Goal: Task Accomplishment & Management: Use online tool/utility

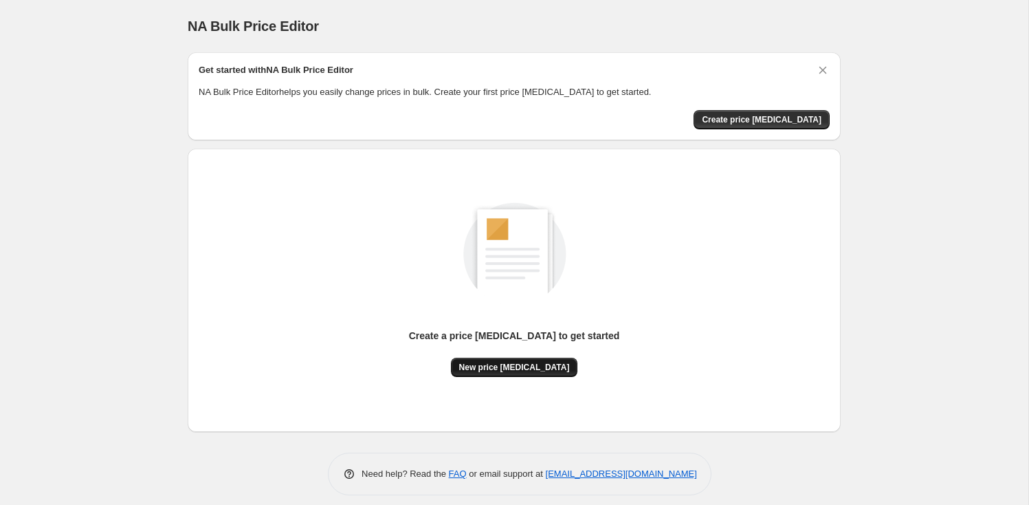
click at [522, 366] on span "New price [MEDICAL_DATA]" at bounding box center [514, 367] width 111 height 11
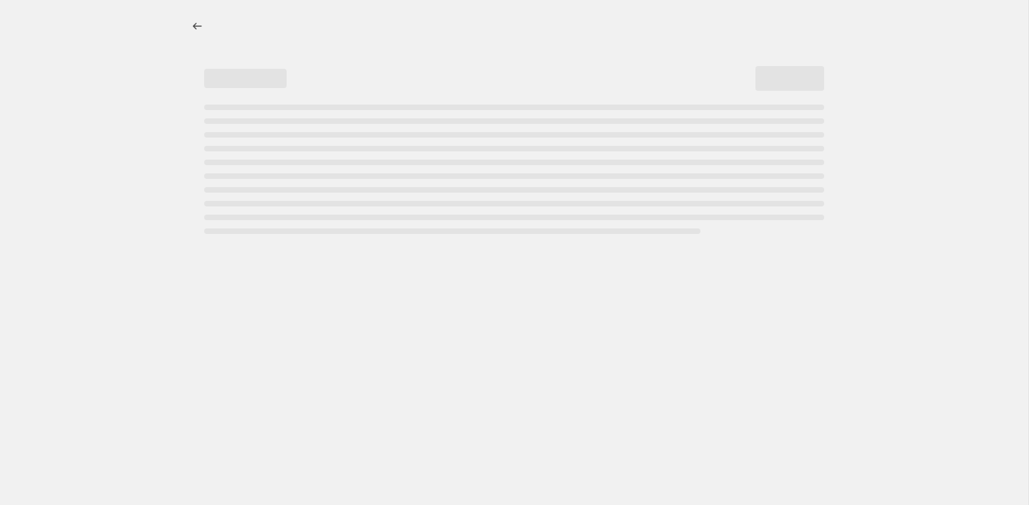
select select "percentage"
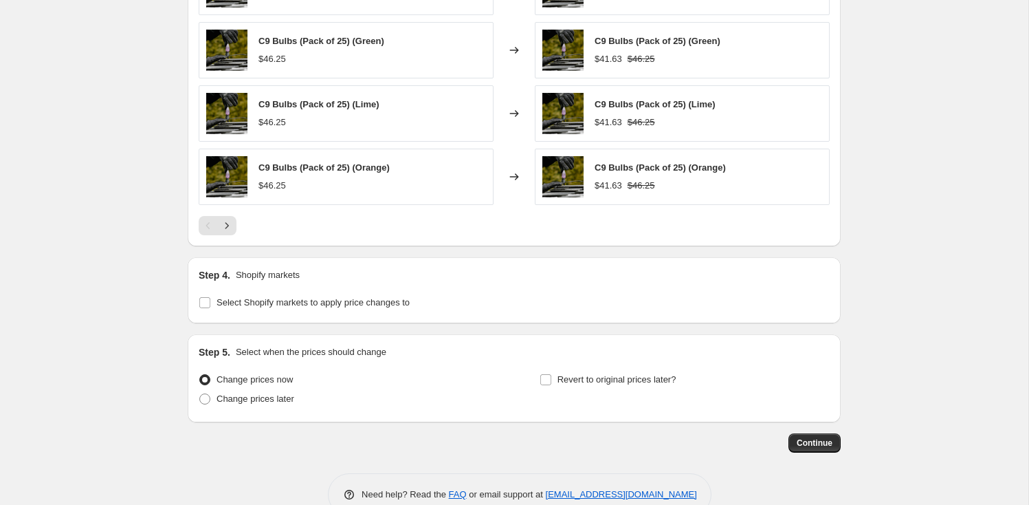
scroll to position [940, 0]
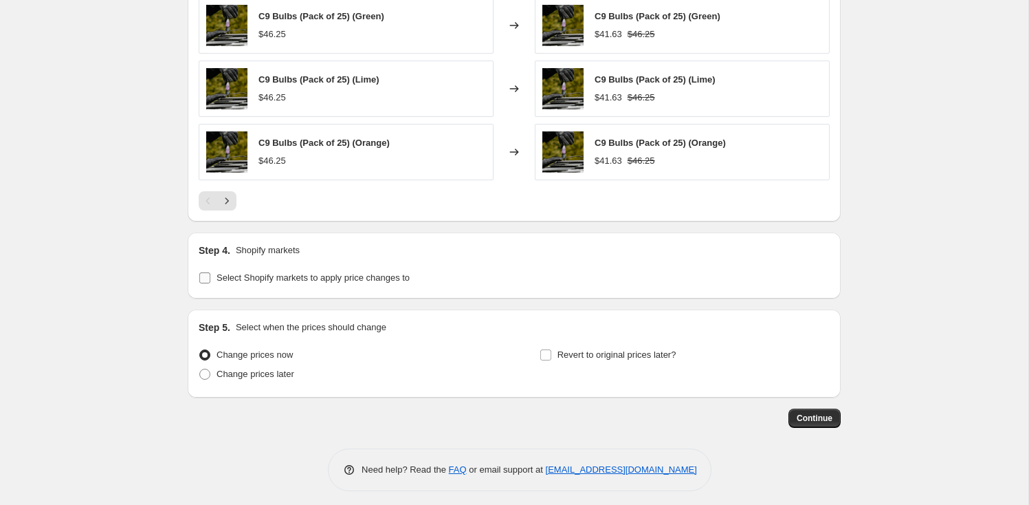
click at [373, 272] on span "Select Shopify markets to apply price changes to" at bounding box center [313, 277] width 193 height 10
click at [210, 272] on input "Select Shopify markets to apply price changes to" at bounding box center [204, 277] width 11 height 11
checkbox input "true"
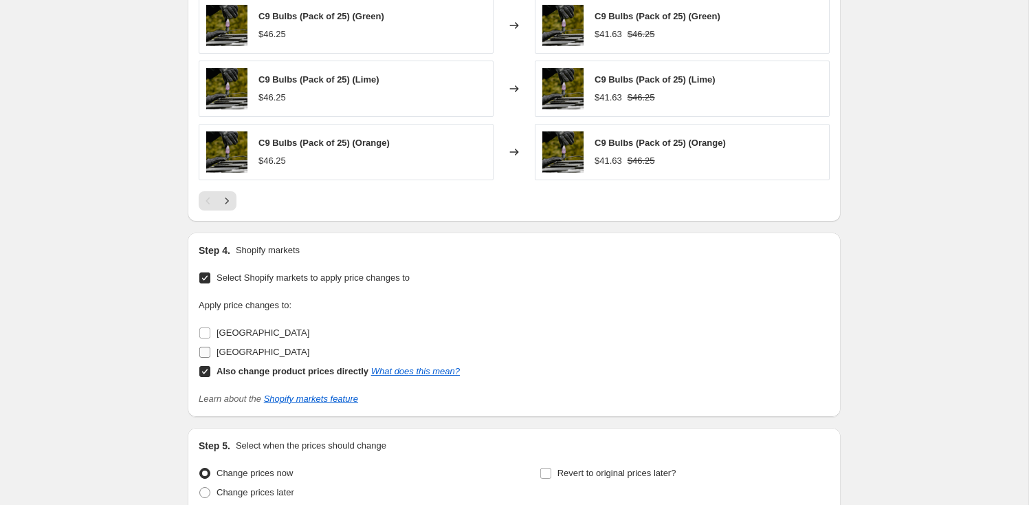
click at [262, 349] on span "[GEOGRAPHIC_DATA]" at bounding box center [263, 352] width 93 height 10
click at [210, 349] on input "[GEOGRAPHIC_DATA]" at bounding box center [204, 352] width 11 height 11
checkbox input "true"
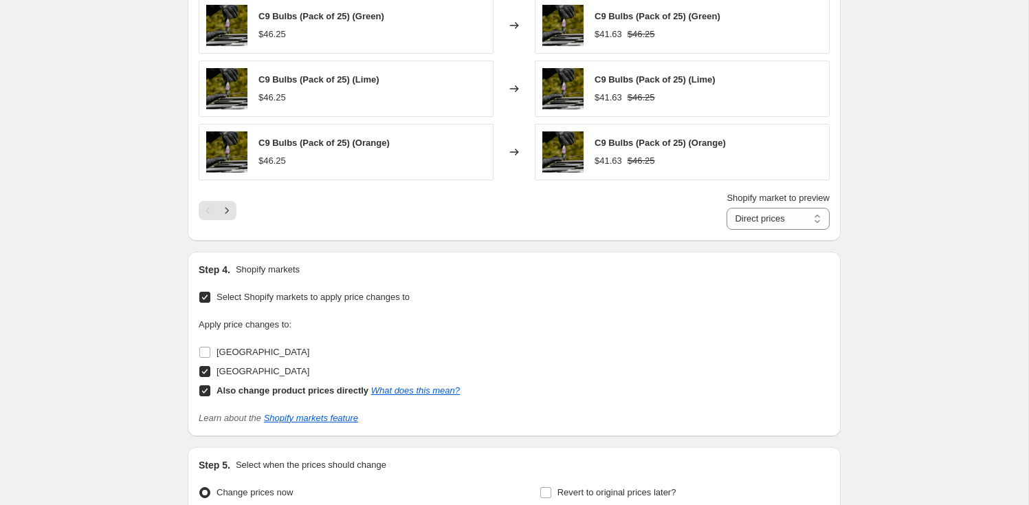
click at [259, 385] on b "Also change product prices directly" at bounding box center [293, 390] width 152 height 10
click at [210, 385] on input "Also change product prices directly What does this mean?" at bounding box center [204, 390] width 11 height 11
checkbox input "false"
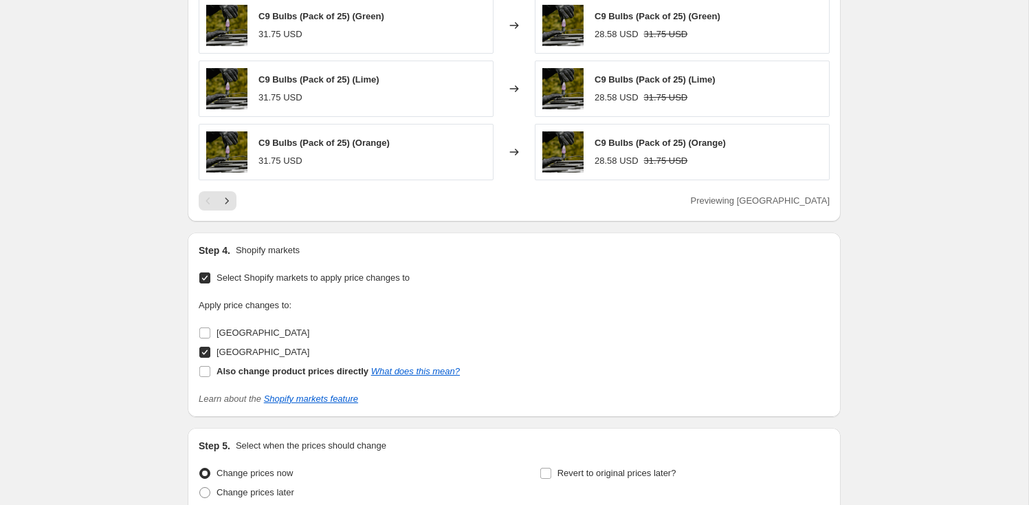
scroll to position [341, 0]
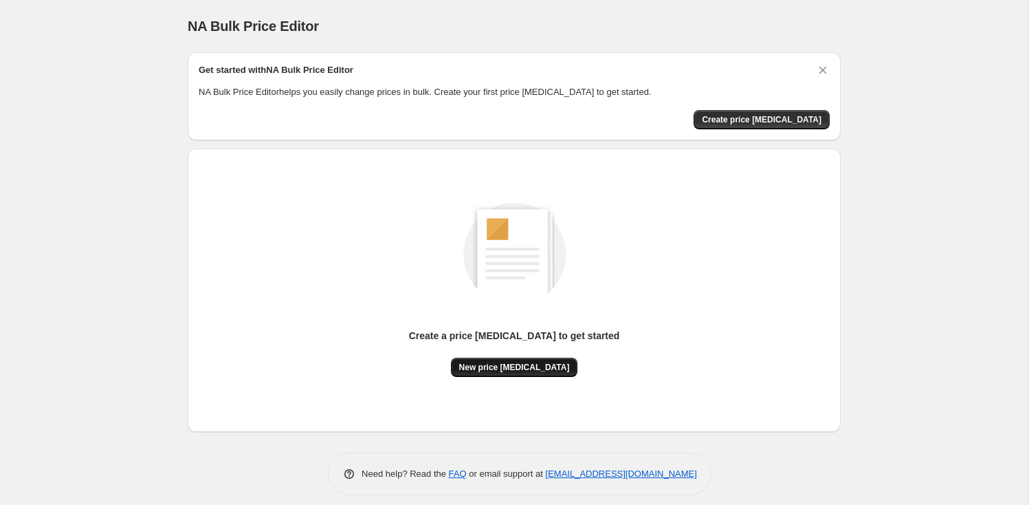
click at [520, 362] on span "New price [MEDICAL_DATA]" at bounding box center [514, 367] width 111 height 11
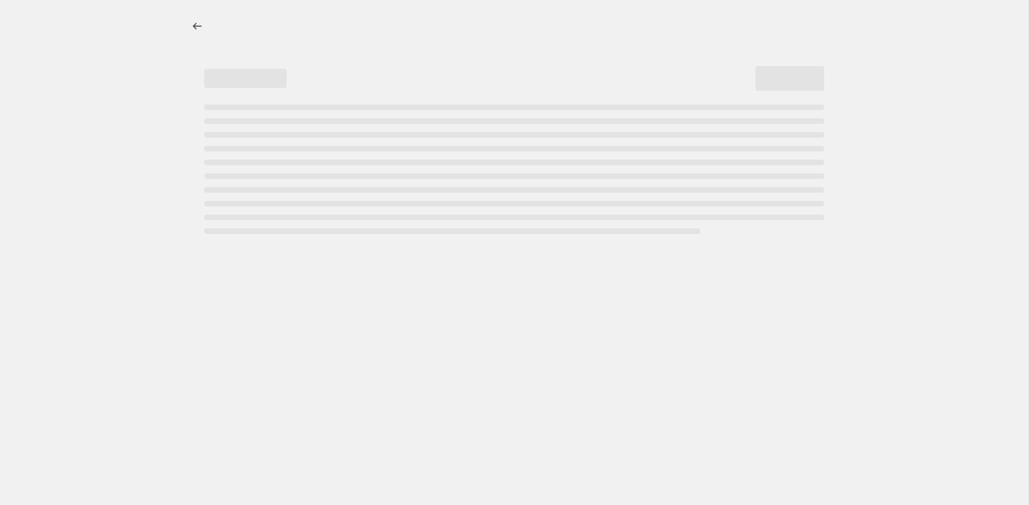
select select "percentage"
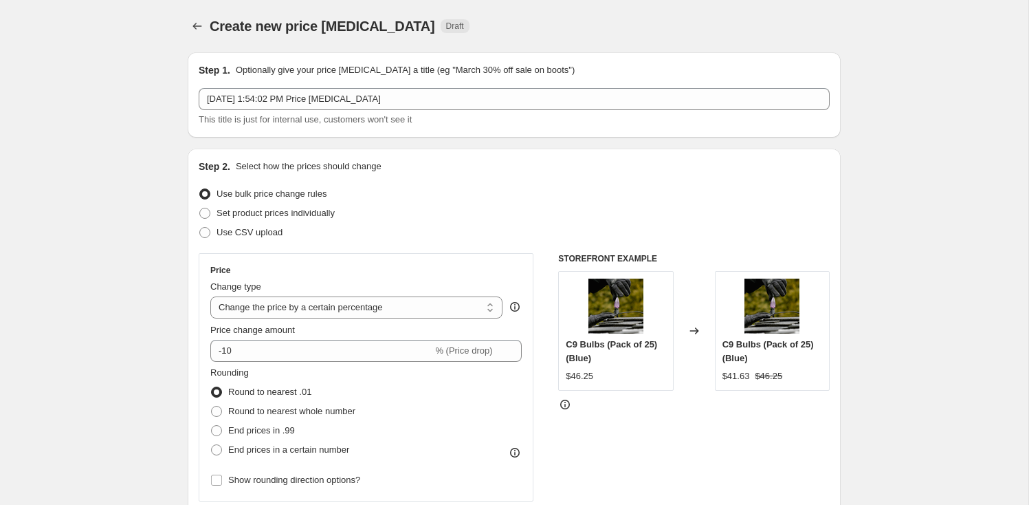
scroll to position [9, 0]
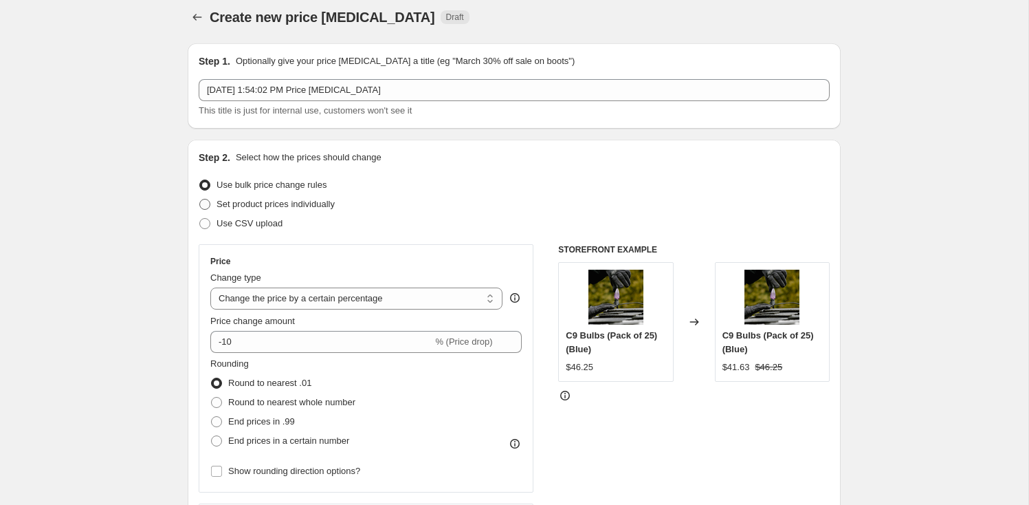
click at [332, 206] on span "Set product prices individually" at bounding box center [276, 204] width 118 height 10
click at [200, 199] on input "Set product prices individually" at bounding box center [199, 199] width 1 height 1
radio input "true"
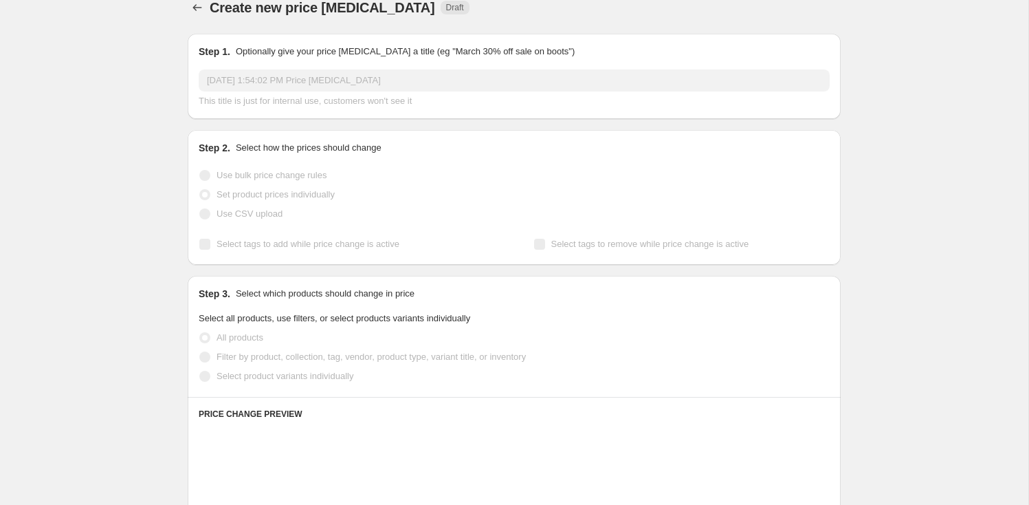
scroll to position [21, 0]
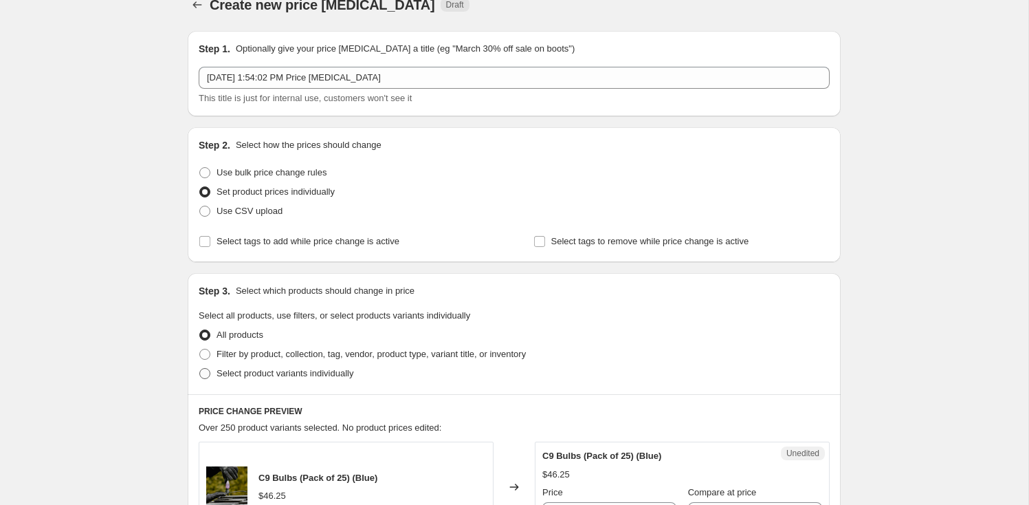
click at [350, 375] on span "Select product variants individually" at bounding box center [285, 373] width 137 height 10
click at [200, 369] on input "Select product variants individually" at bounding box center [199, 368] width 1 height 1
radio input "true"
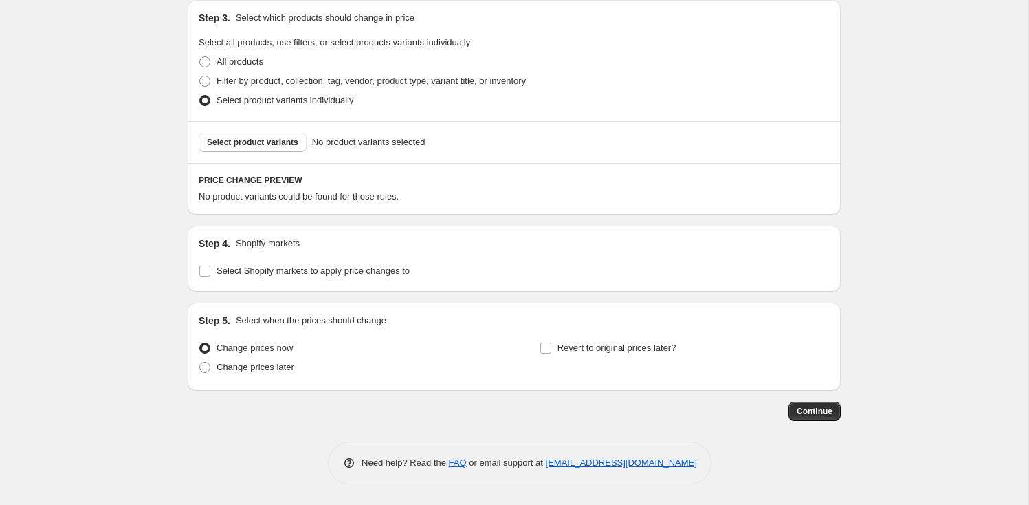
scroll to position [293, 0]
click at [267, 141] on span "Select product variants" at bounding box center [252, 143] width 91 height 11
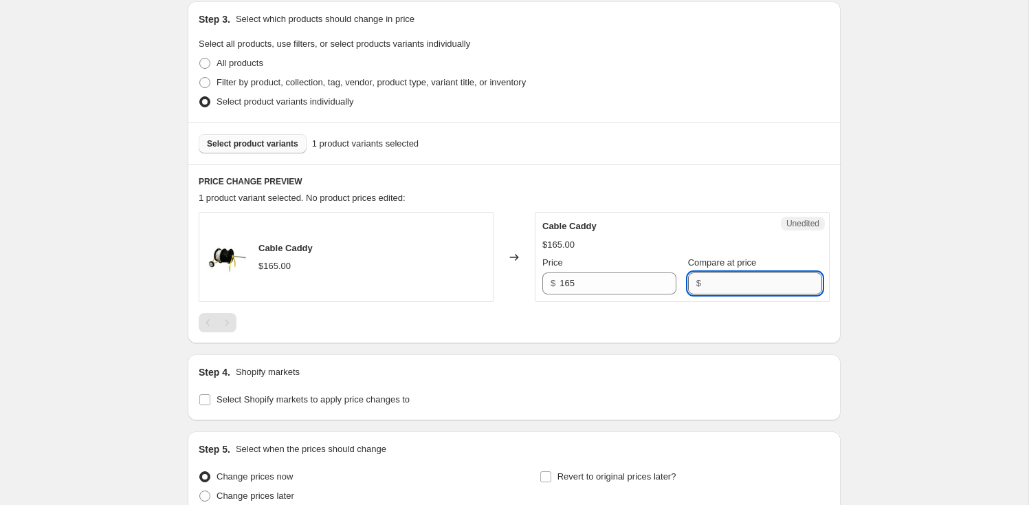
click at [722, 278] on input "Compare at price" at bounding box center [763, 283] width 117 height 22
click at [538, 135] on div "Select product variants 1 product variants selected" at bounding box center [514, 143] width 631 height 19
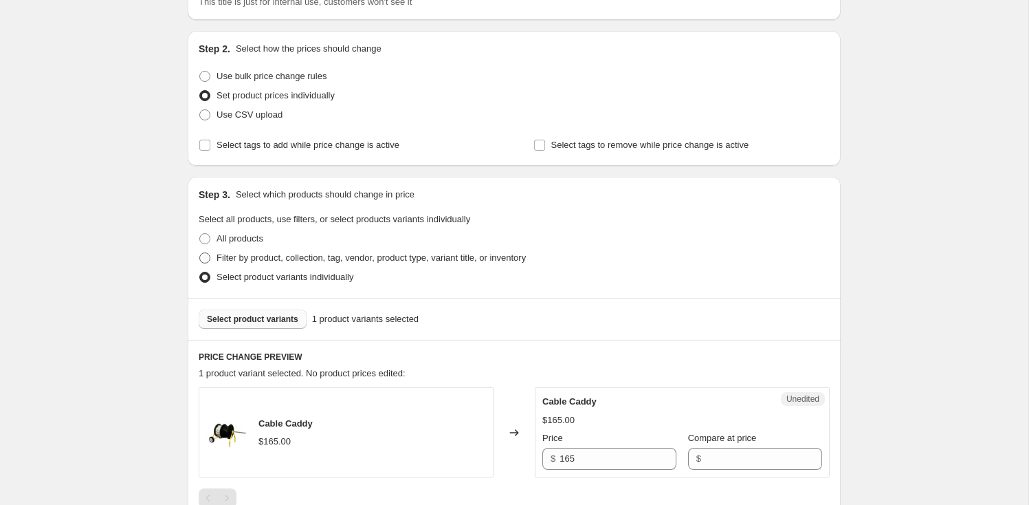
scroll to position [117, 0]
click at [311, 74] on span "Use bulk price change rules" at bounding box center [272, 77] width 110 height 10
click at [200, 72] on input "Use bulk price change rules" at bounding box center [199, 72] width 1 height 1
radio input "true"
select select "percentage"
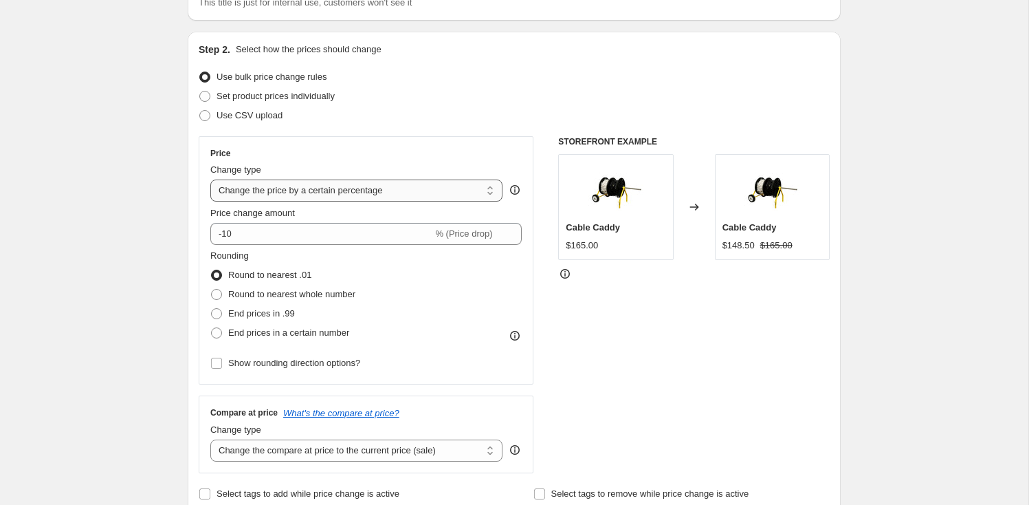
click at [333, 186] on select "Change the price to a certain amount Change the price by a certain amount Chang…" at bounding box center [356, 190] width 292 height 22
click at [210, 179] on select "Change the price to a certain amount Change the price by a certain amount Chang…" at bounding box center [356, 190] width 292 height 22
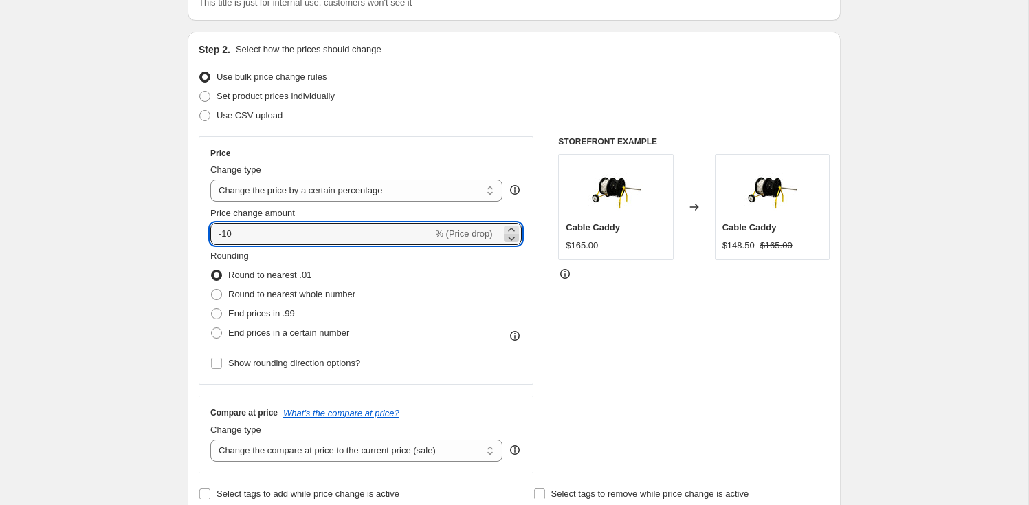
click at [514, 237] on icon at bounding box center [511, 239] width 7 height 4
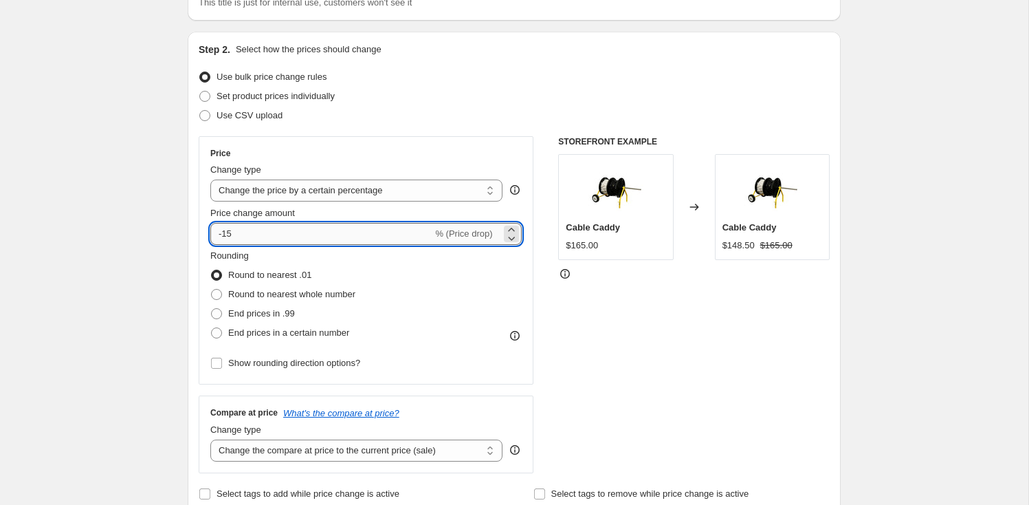
drag, startPoint x: 241, startPoint y: 231, endPoint x: 225, endPoint y: 231, distance: 16.5
click at [226, 231] on input "-15" at bounding box center [321, 234] width 222 height 22
type input "-1"
type input "-5"
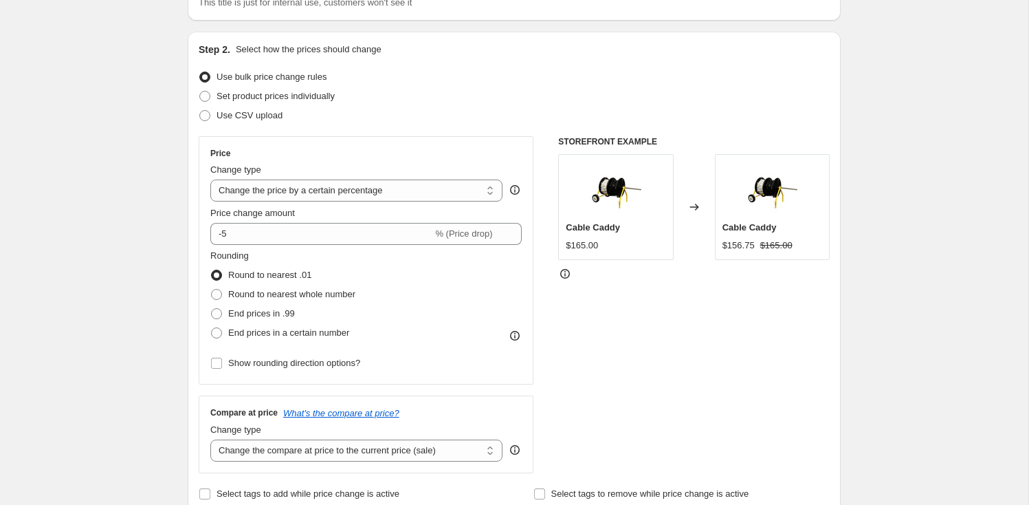
click at [660, 341] on div "STOREFRONT EXAMPLE Cable Caddy $165.00 Changed to Cable Caddy $156.75 $165.00" at bounding box center [694, 304] width 272 height 337
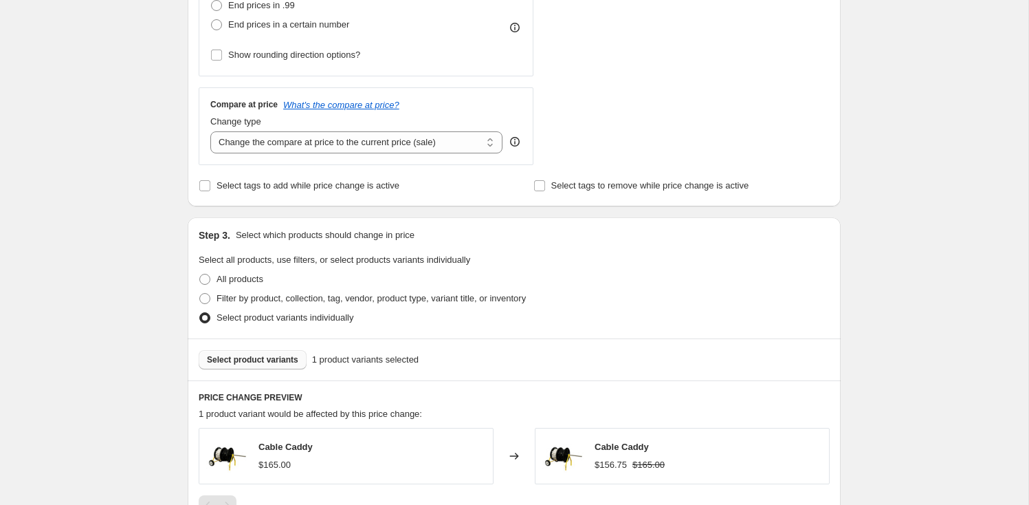
scroll to position [426, 0]
click at [295, 298] on span "Filter by product, collection, tag, vendor, product type, variant title, or inv…" at bounding box center [371, 297] width 309 height 10
click at [200, 293] on input "Filter by product, collection, tag, vendor, product type, variant title, or inv…" at bounding box center [199, 292] width 1 height 1
radio input "true"
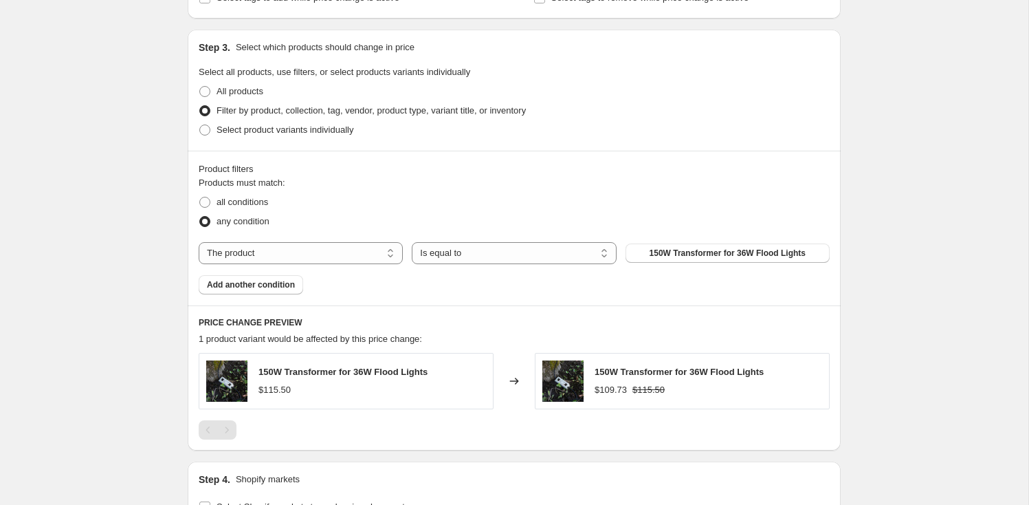
scroll to position [628, 0]
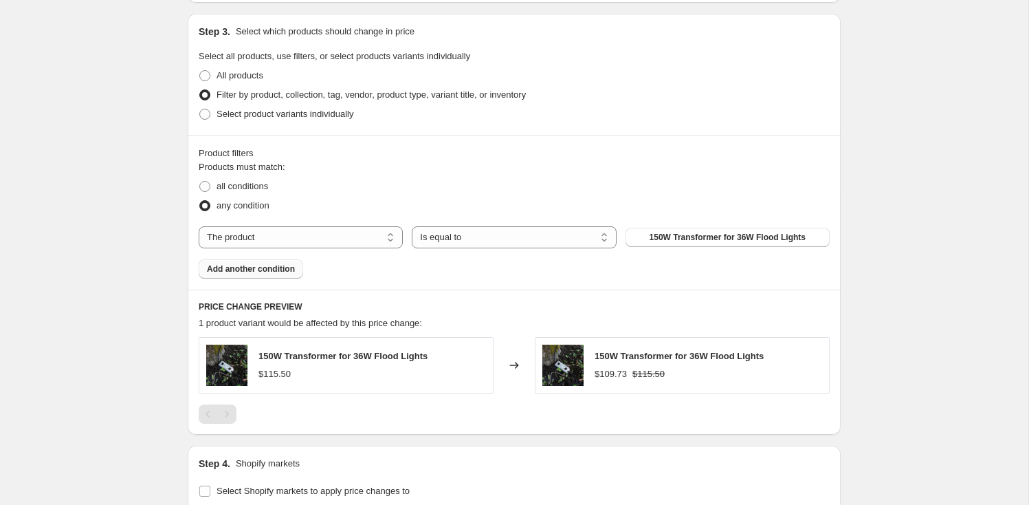
click at [287, 270] on span "Add another condition" at bounding box center [251, 268] width 88 height 11
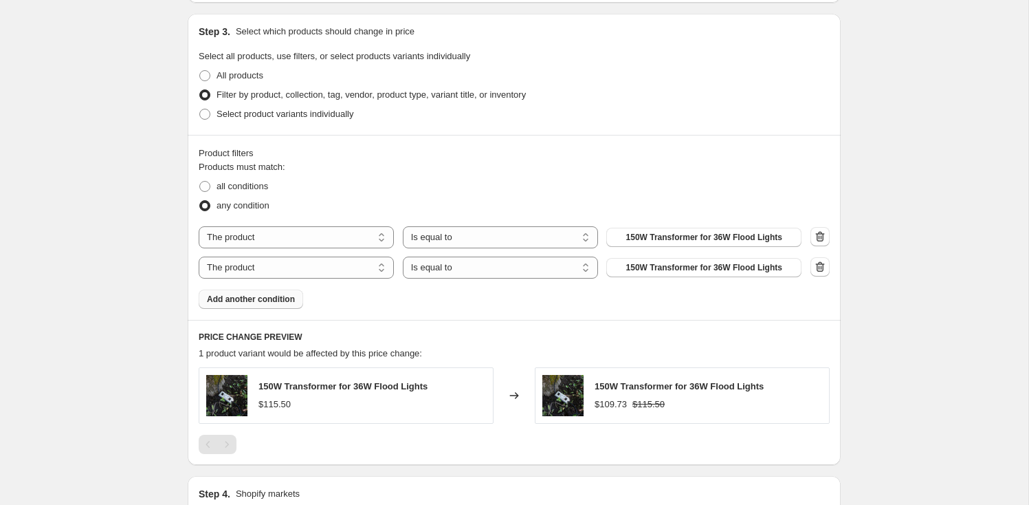
click at [468, 221] on div "Products must match: all conditions any condition The product The product's col…" at bounding box center [514, 234] width 631 height 149
click at [468, 228] on select "Is equal to Is not equal to" at bounding box center [500, 237] width 195 height 22
click at [403, 226] on select "Is equal to Is not equal to" at bounding box center [500, 237] width 195 height 22
click at [304, 236] on select "The product The product's collection The product's tag The product's vendor The…" at bounding box center [296, 237] width 195 height 22
select select "collection"
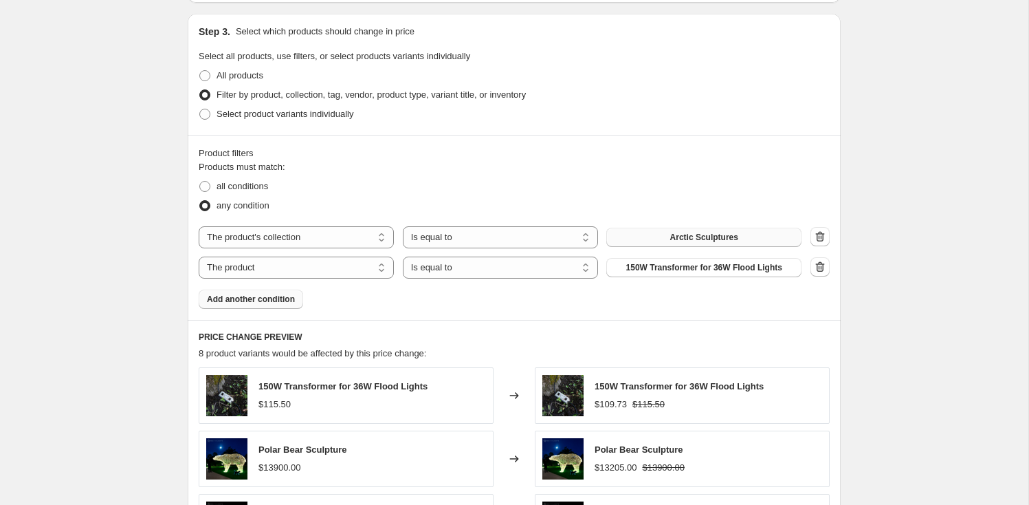
click at [650, 232] on button "Arctic Sculptures" at bounding box center [703, 237] width 195 height 19
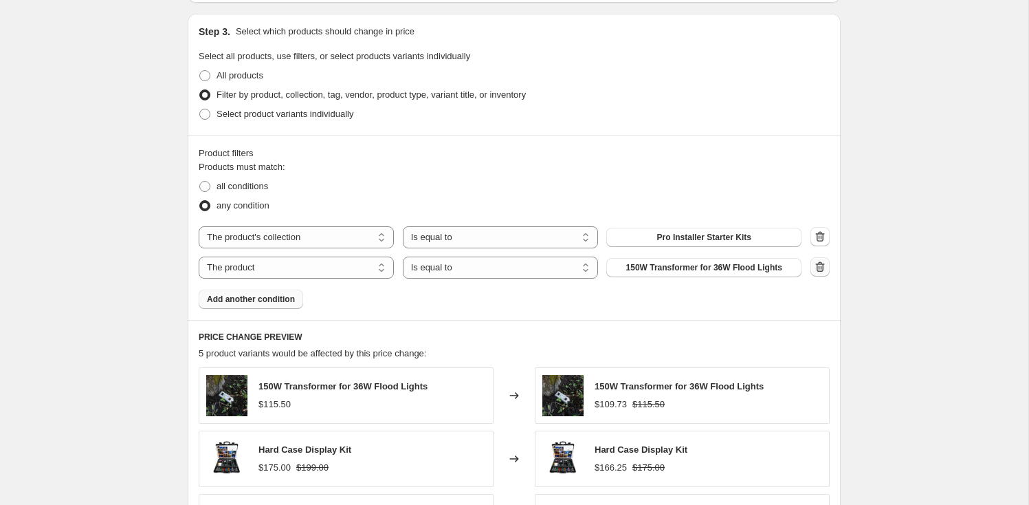
click at [829, 268] on button "button" at bounding box center [820, 266] width 19 height 19
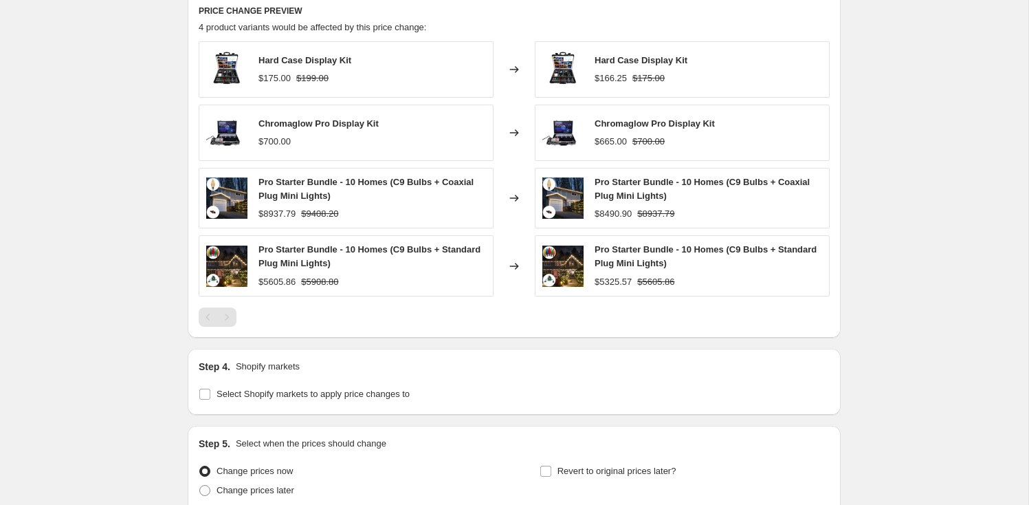
scroll to position [1042, 0]
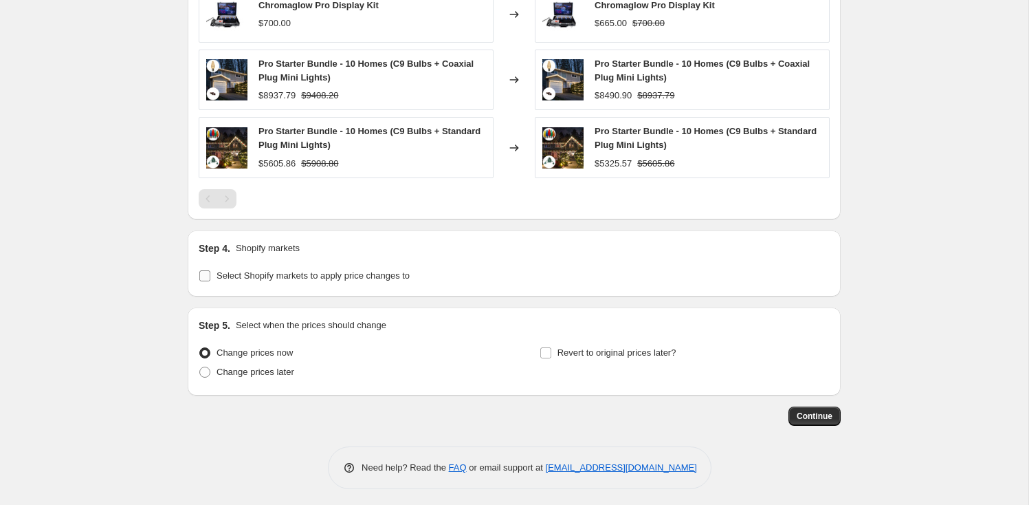
click at [334, 270] on span "Select Shopify markets to apply price changes to" at bounding box center [313, 275] width 193 height 10
click at [210, 270] on input "Select Shopify markets to apply price changes to" at bounding box center [204, 275] width 11 height 11
checkbox input "true"
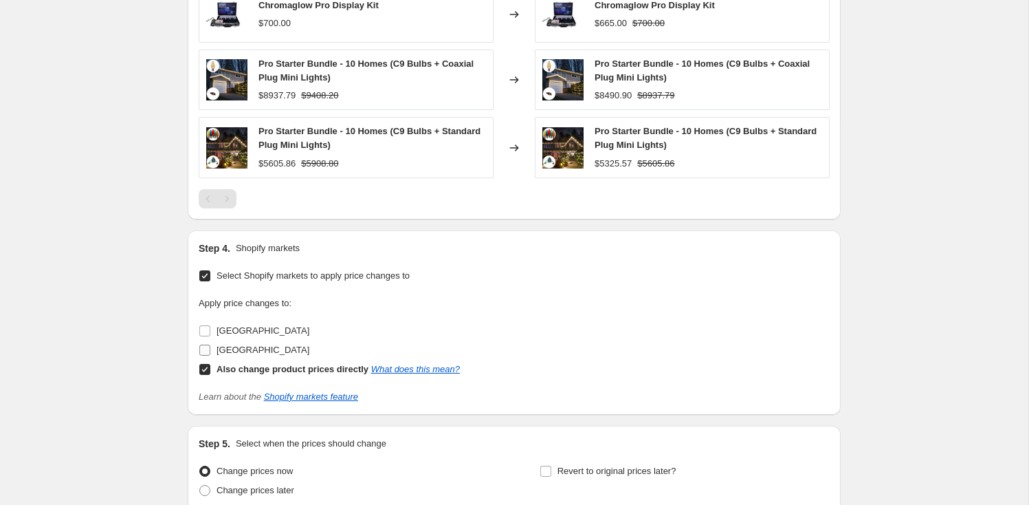
click at [251, 345] on span "[GEOGRAPHIC_DATA]" at bounding box center [263, 349] width 93 height 10
click at [210, 345] on input "[GEOGRAPHIC_DATA]" at bounding box center [204, 349] width 11 height 11
checkbox input "true"
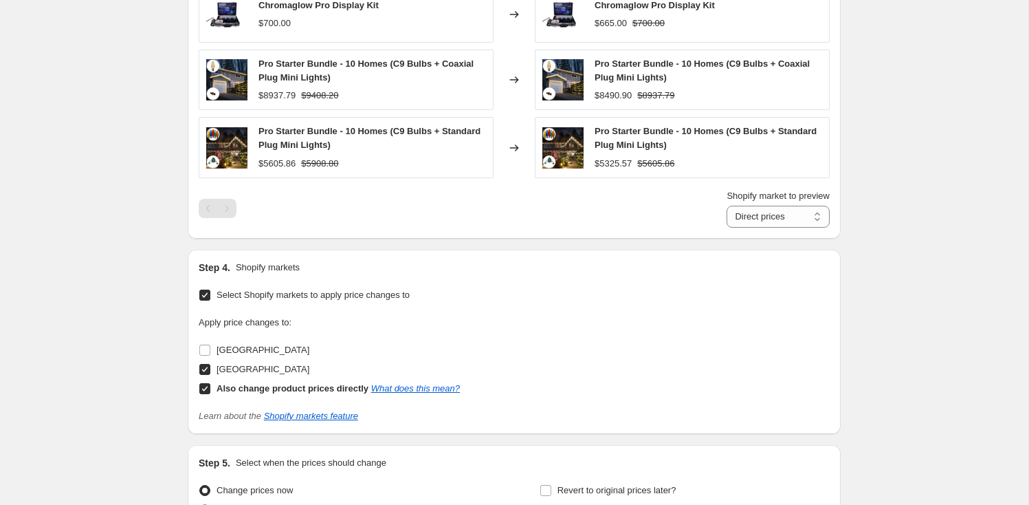
click at [291, 384] on b "Also change product prices directly" at bounding box center [293, 388] width 152 height 10
click at [210, 384] on input "Also change product prices directly What does this mean?" at bounding box center [204, 388] width 11 height 11
checkbox input "false"
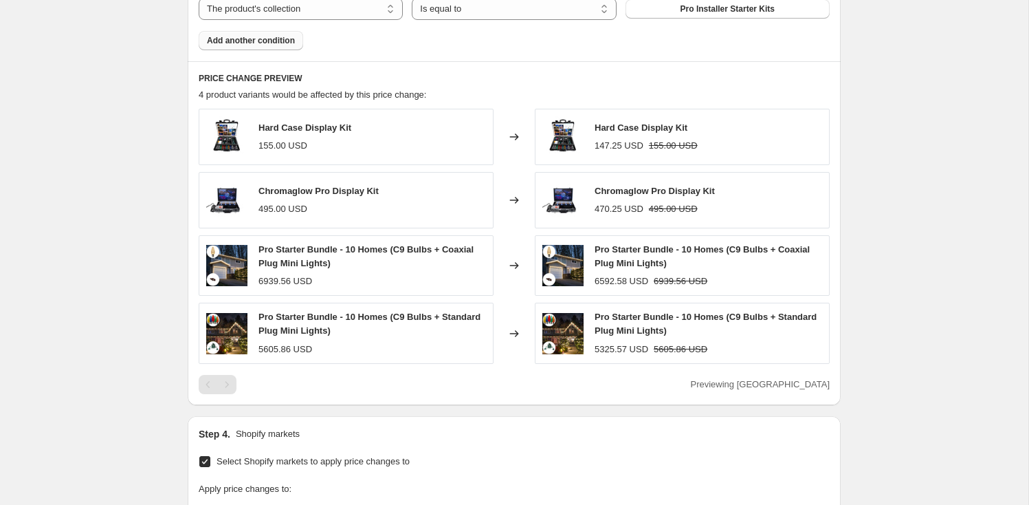
scroll to position [857, 0]
